Goal: Task Accomplishment & Management: Use online tool/utility

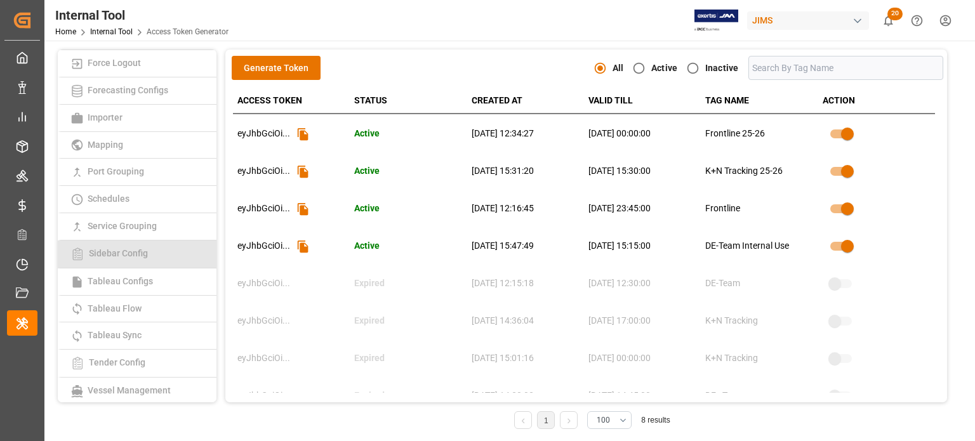
scroll to position [246, 0]
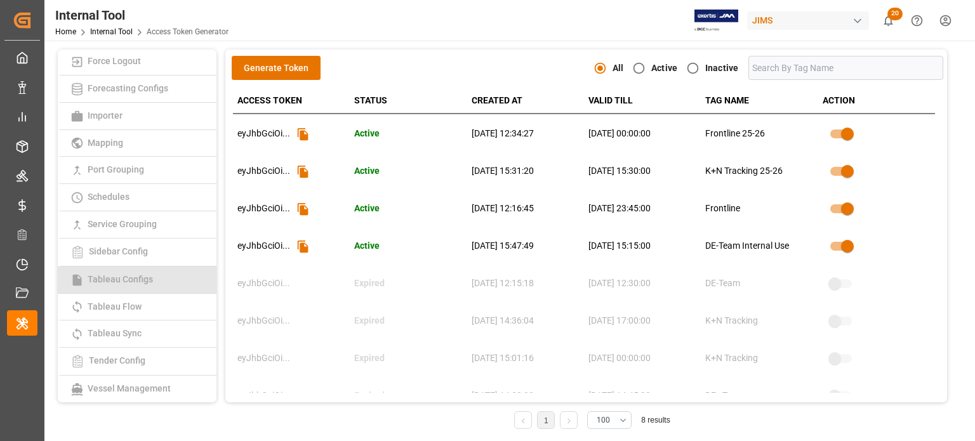
click at [129, 286] on link "Tableau Configs" at bounding box center [137, 280] width 159 height 27
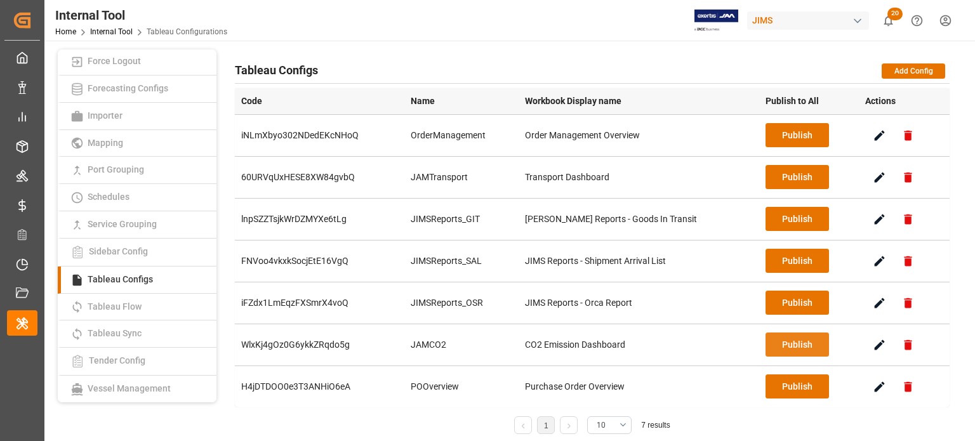
click at [777, 344] on button "Publish" at bounding box center [796, 345] width 63 height 24
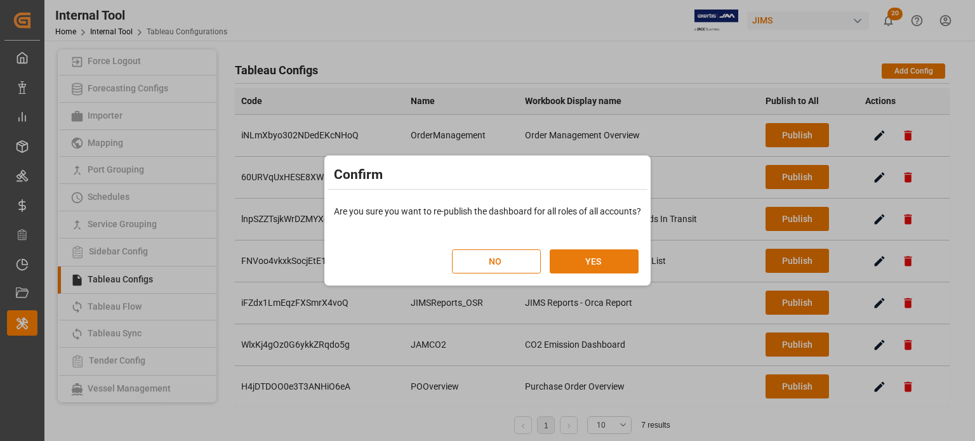
click at [602, 260] on button "YES" at bounding box center [594, 261] width 89 height 24
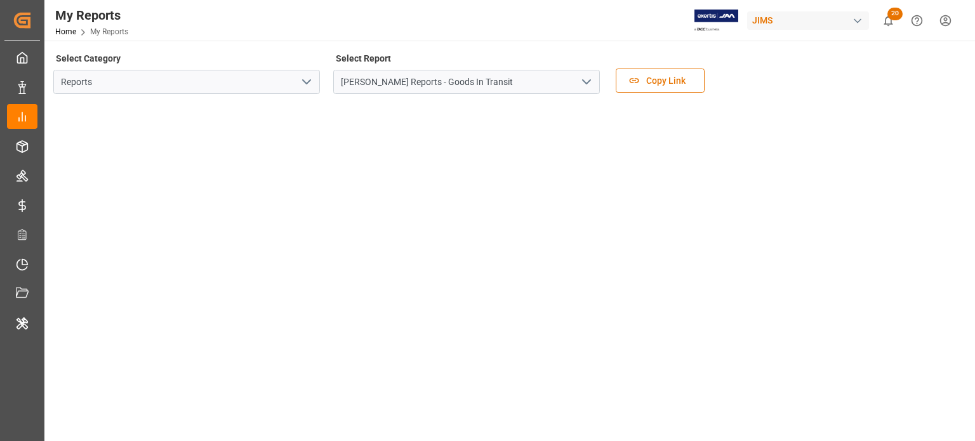
click at [310, 85] on icon "open menu" at bounding box center [306, 81] width 15 height 15
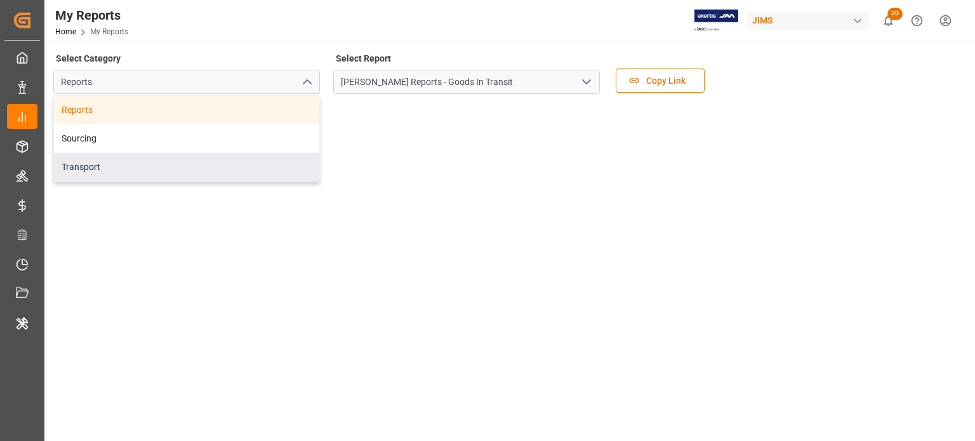
click at [154, 156] on div "Transport" at bounding box center [186, 167] width 265 height 29
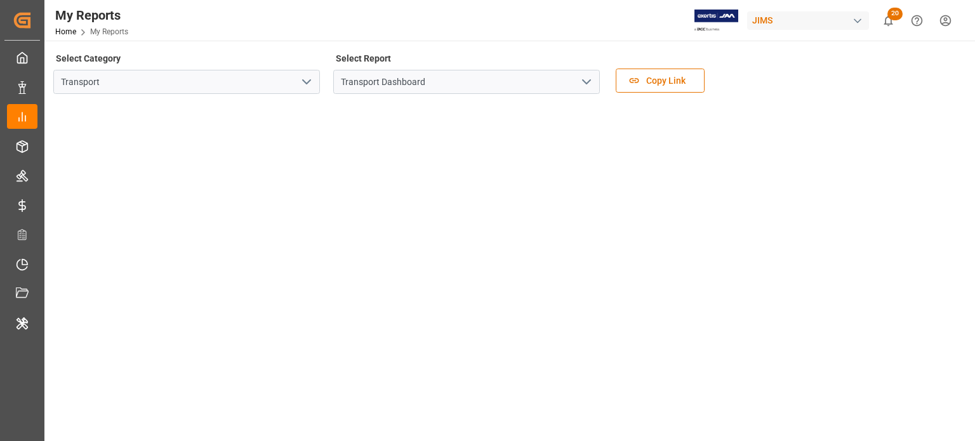
click at [583, 84] on icon "open menu" at bounding box center [586, 81] width 15 height 15
click at [580, 84] on icon "open menu" at bounding box center [586, 81] width 15 height 15
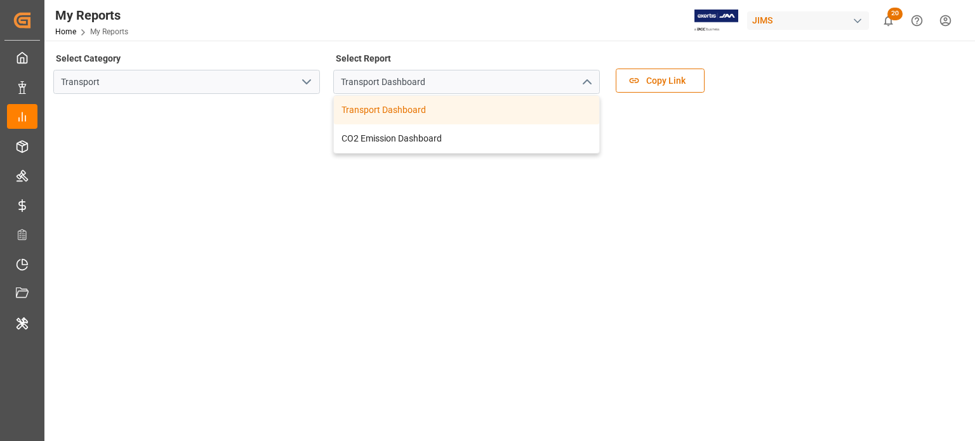
click at [580, 84] on icon "close menu" at bounding box center [586, 81] width 15 height 15
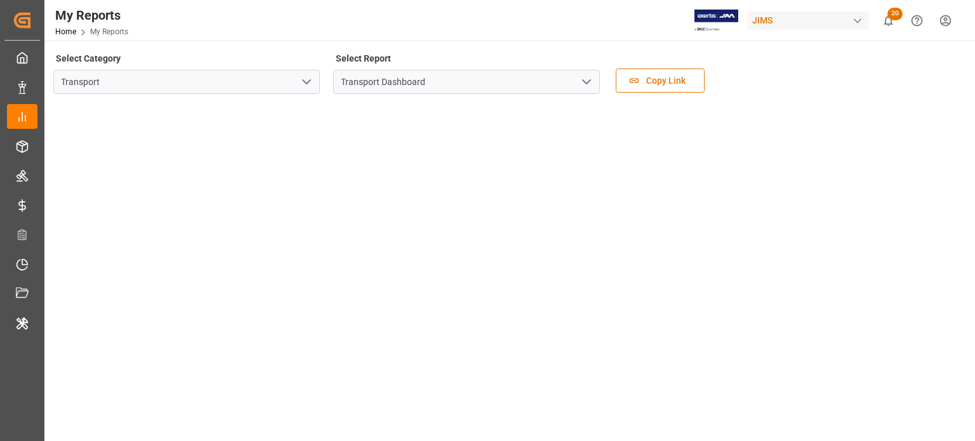
click at [580, 84] on icon "open menu" at bounding box center [586, 81] width 15 height 15
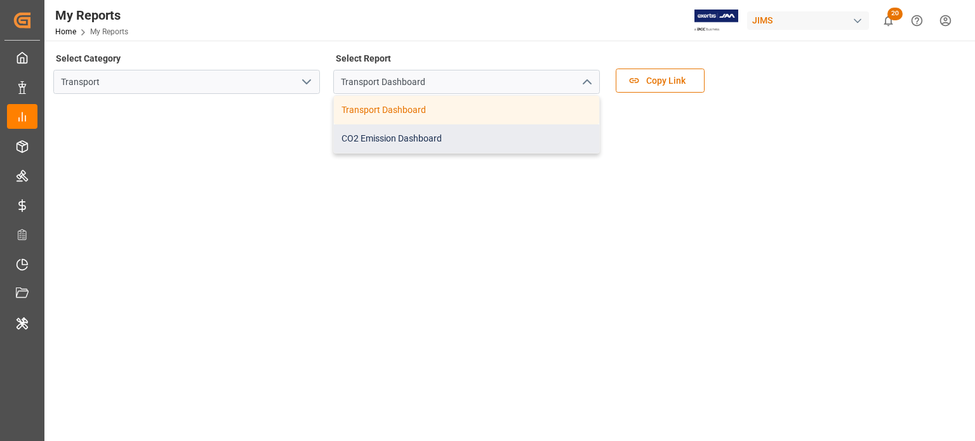
click at [458, 139] on div "CO2 Emission Dashboard" at bounding box center [466, 138] width 265 height 29
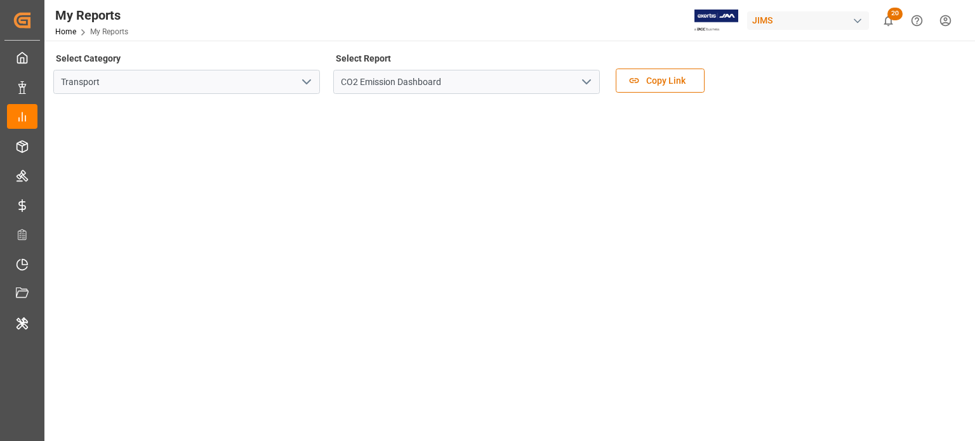
click at [922, 70] on div "Select Category Transport Select Report CO2 Emission Dashboard Copy Link" at bounding box center [508, 75] width 910 height 53
